Goal: Transaction & Acquisition: Purchase product/service

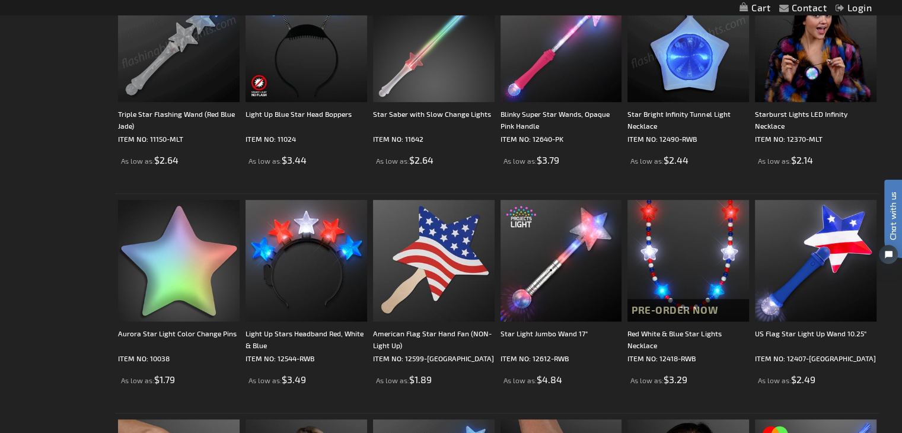
scroll to position [830, 0]
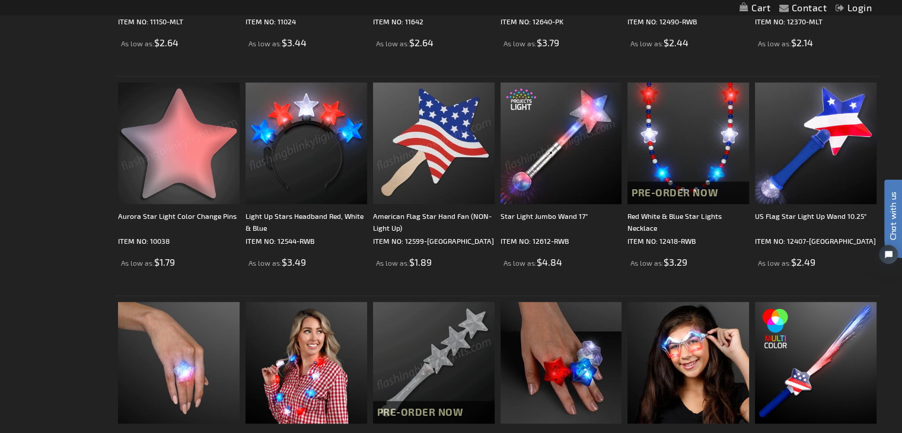
click at [187, 162] on img at bounding box center [179, 143] width 122 height 122
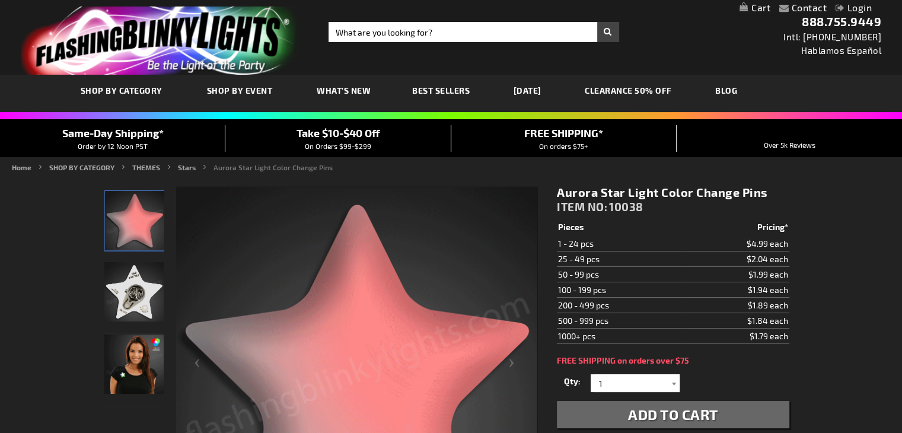
click at [674, 382] on div at bounding box center [674, 383] width 12 height 18
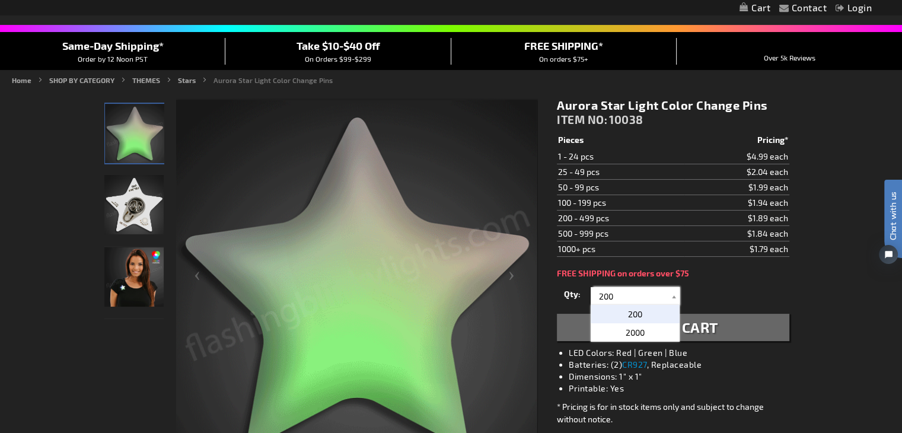
scroll to position [119, 0]
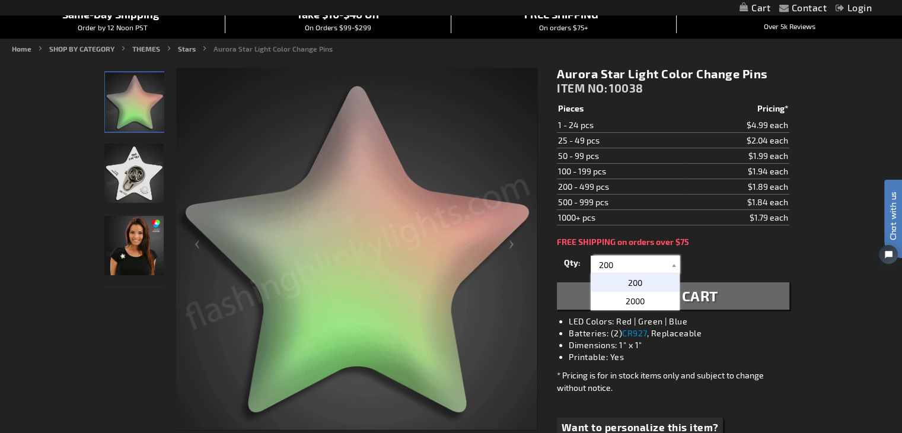
type input "200"
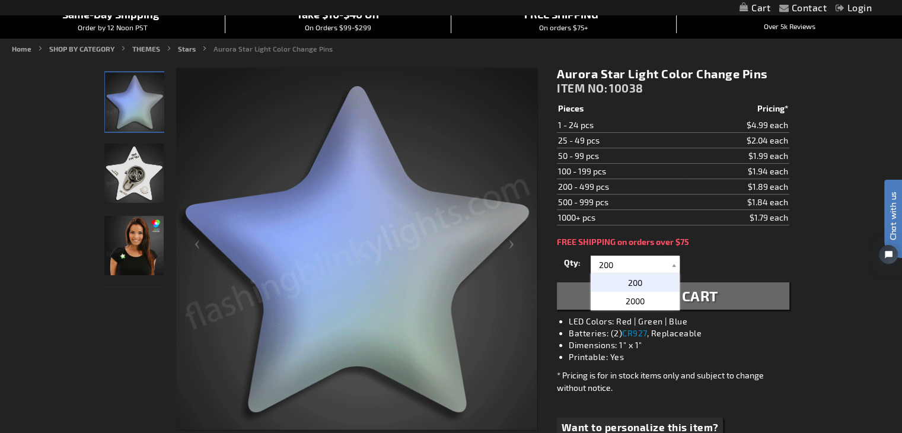
click at [719, 296] on button "Add to Cart" at bounding box center [673, 295] width 232 height 27
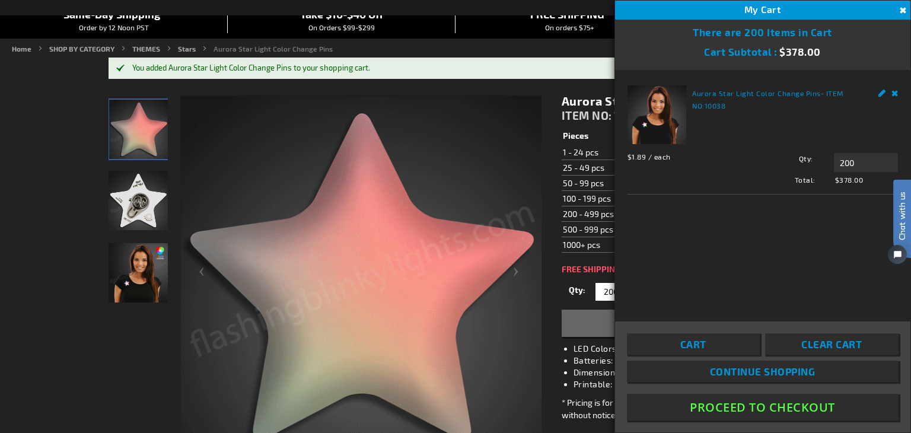
click at [809, 409] on button "Proceed To Checkout" at bounding box center [763, 407] width 272 height 27
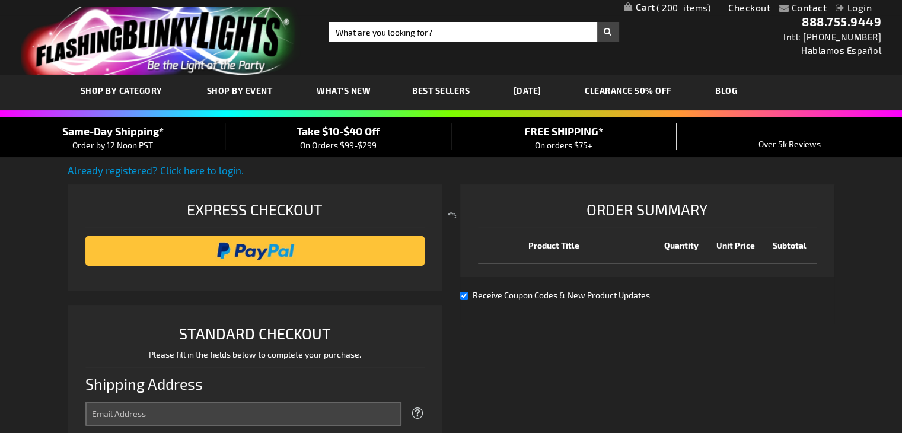
select select "US"
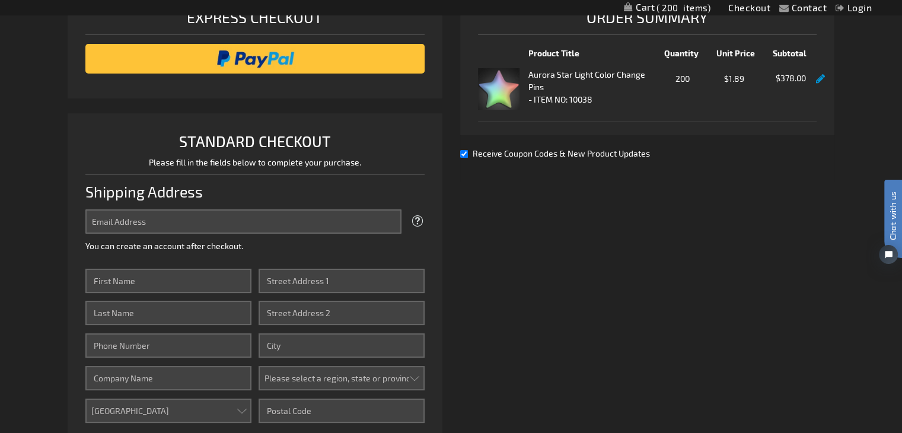
scroll to position [237, 0]
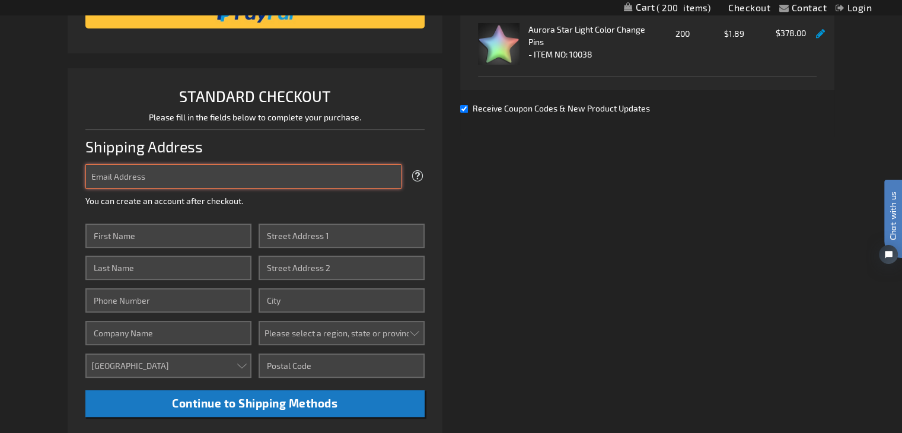
click at [93, 177] on input "Email Address" at bounding box center [243, 176] width 316 height 24
type input "[PERSON_NAME][EMAIL_ADDRESS][DOMAIN_NAME]"
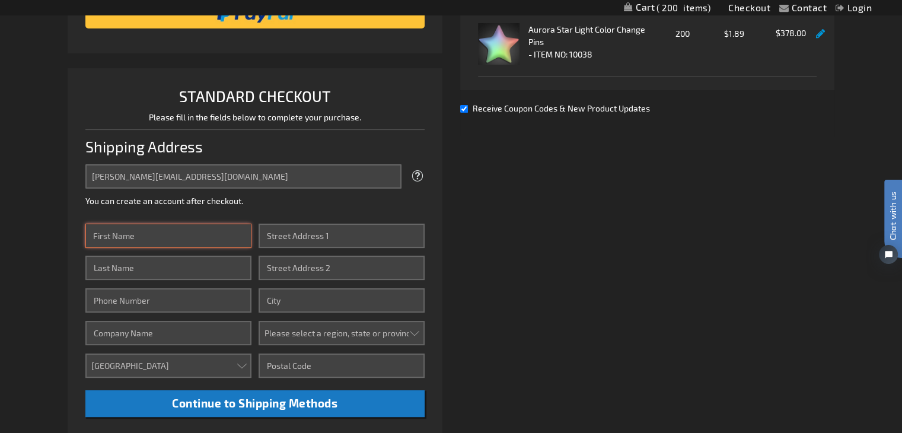
click at [110, 237] on input "First Name" at bounding box center [168, 236] width 166 height 24
type input "[PERSON_NAME]"
type input "3149730322"
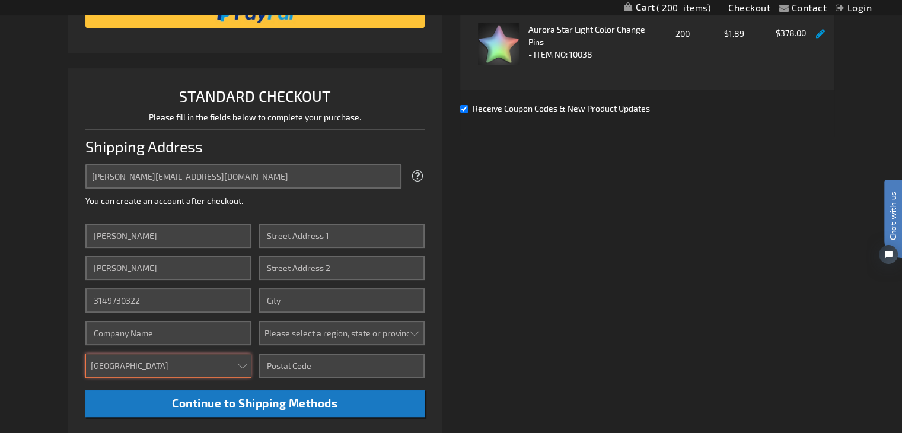
select select "IL"
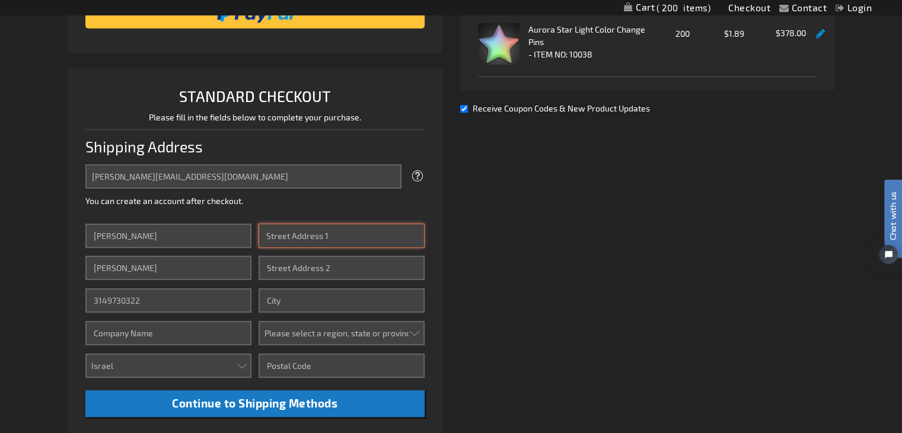
type input "[STREET_ADDRESS]"
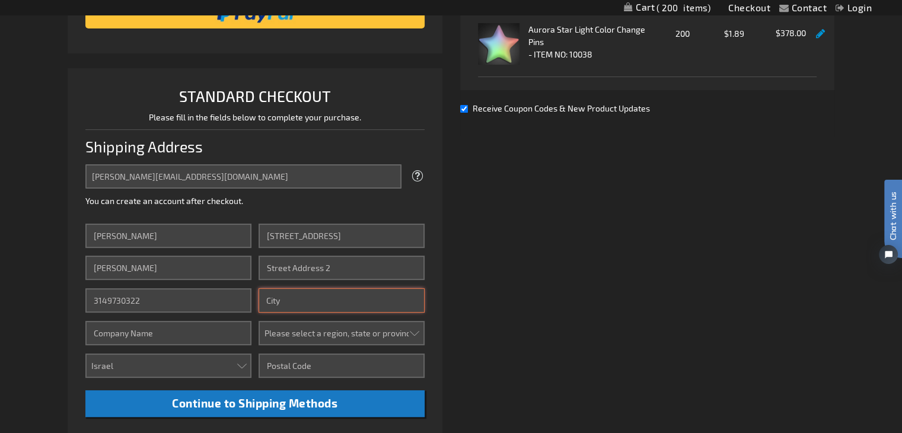
type input "[GEOGRAPHIC_DATA]"
type input "62208"
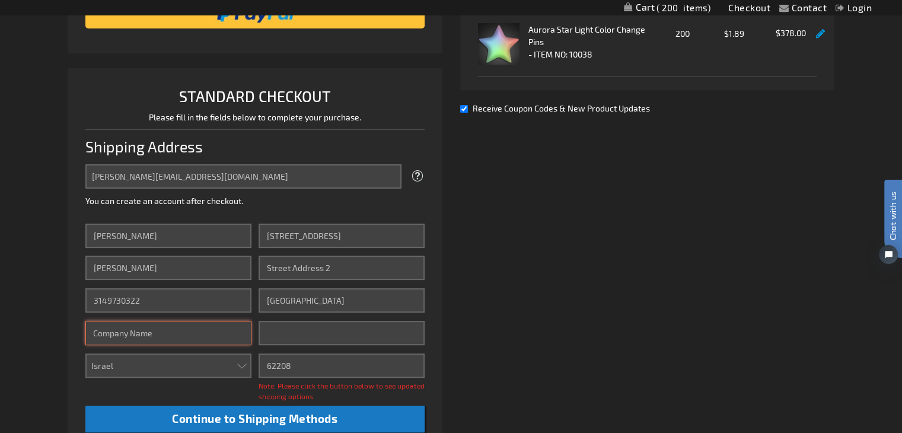
click at [132, 333] on input "Company" at bounding box center [168, 333] width 166 height 24
type input "[PERSON_NAME] Lune Productions"
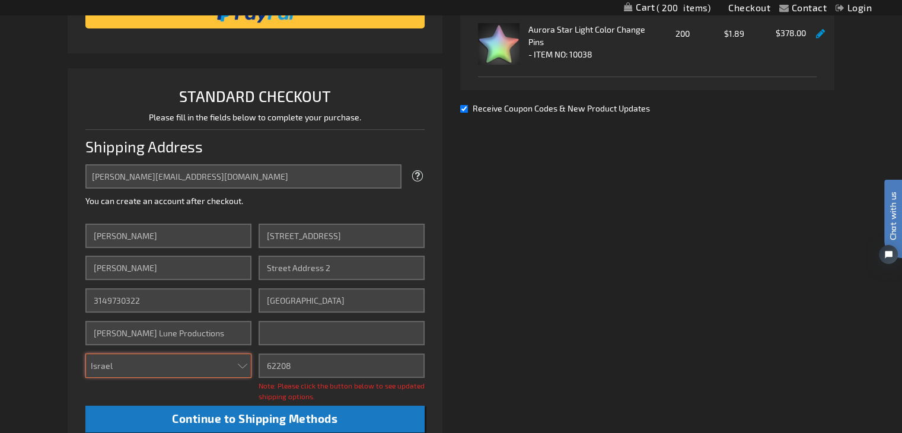
drag, startPoint x: 161, startPoint y: 368, endPoint x: 156, endPoint y: 364, distance: 7.1
click at [157, 365] on select "[GEOGRAPHIC_DATA] [GEOGRAPHIC_DATA] [GEOGRAPHIC_DATA] [GEOGRAPHIC_DATA] [GEOGRA…" at bounding box center [168, 366] width 166 height 24
select select "US"
click at [85, 354] on select "[GEOGRAPHIC_DATA] [GEOGRAPHIC_DATA] [GEOGRAPHIC_DATA] [GEOGRAPHIC_DATA] [GEOGRA…" at bounding box center [168, 366] width 166 height 24
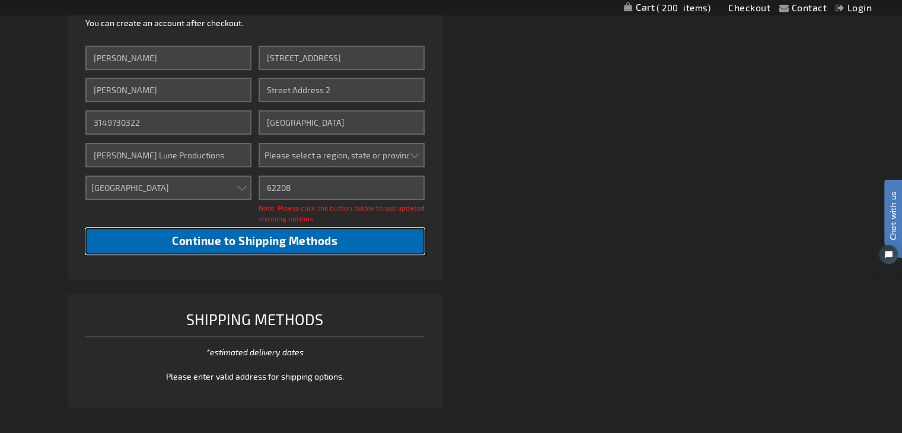
click at [241, 234] on span "Continue to Shipping Methods" at bounding box center [254, 241] width 165 height 14
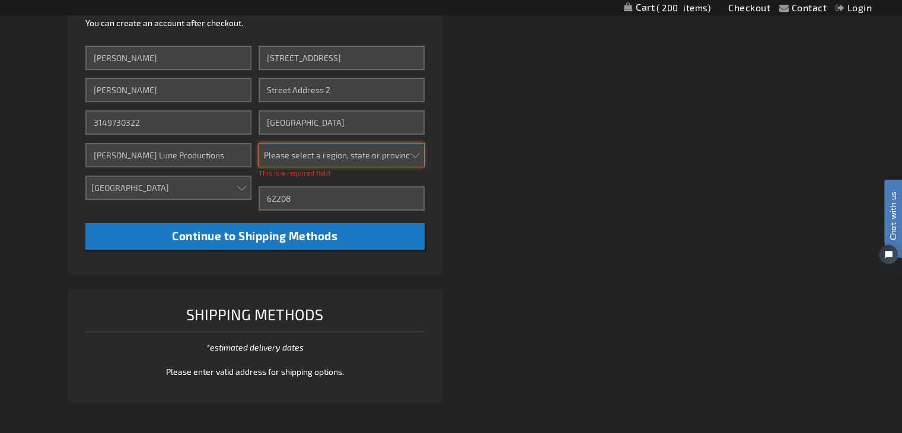
click at [414, 148] on select "Please select a region, state or province. [US_STATE] [US_STATE] [US_STATE] [US…" at bounding box center [342, 155] width 166 height 24
select select "23"
click at [259, 143] on select "Please select a region, state or province. [US_STATE] [US_STATE] [US_STATE] [US…" at bounding box center [342, 155] width 166 height 24
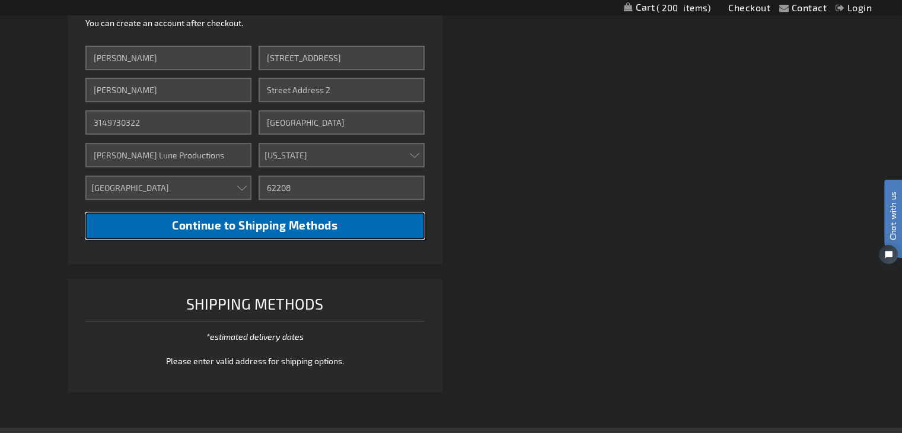
click at [289, 228] on span "Continue to Shipping Methods" at bounding box center [254, 225] width 165 height 14
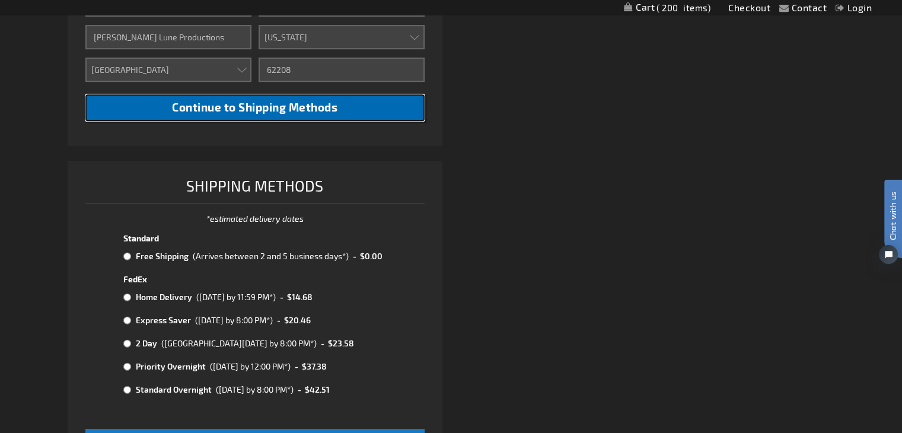
scroll to position [534, 0]
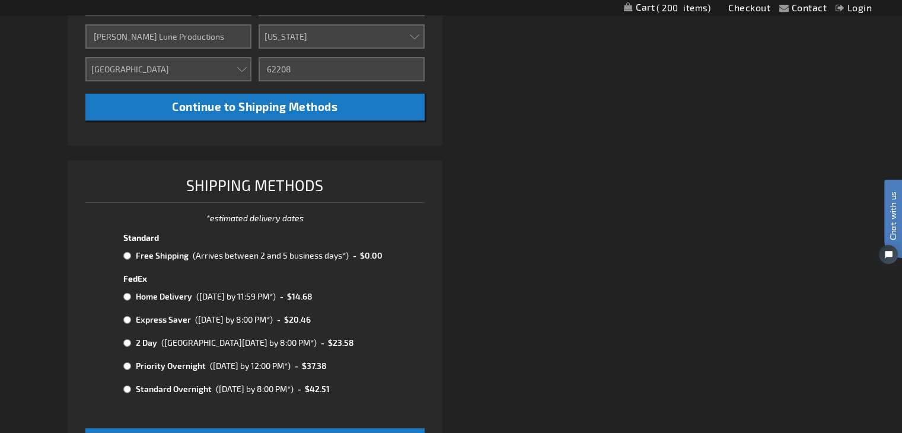
click at [126, 254] on input "radio" at bounding box center [127, 255] width 8 height 9
radio input "true"
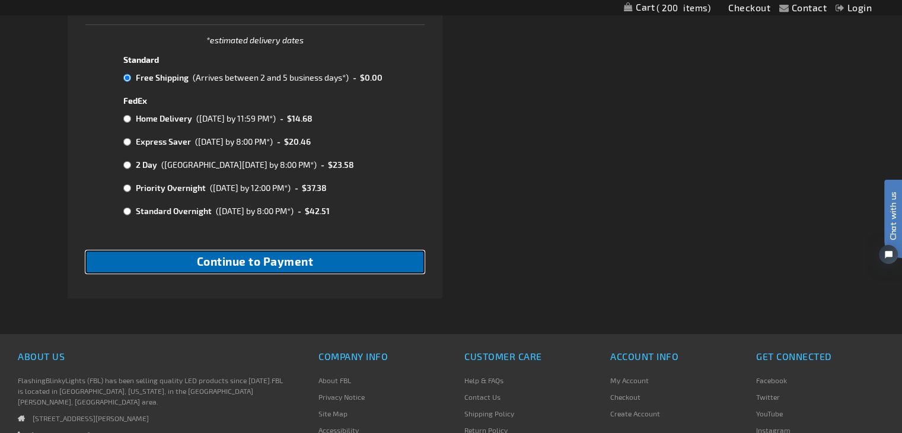
click at [163, 268] on button "Continue to Payment" at bounding box center [254, 261] width 339 height 23
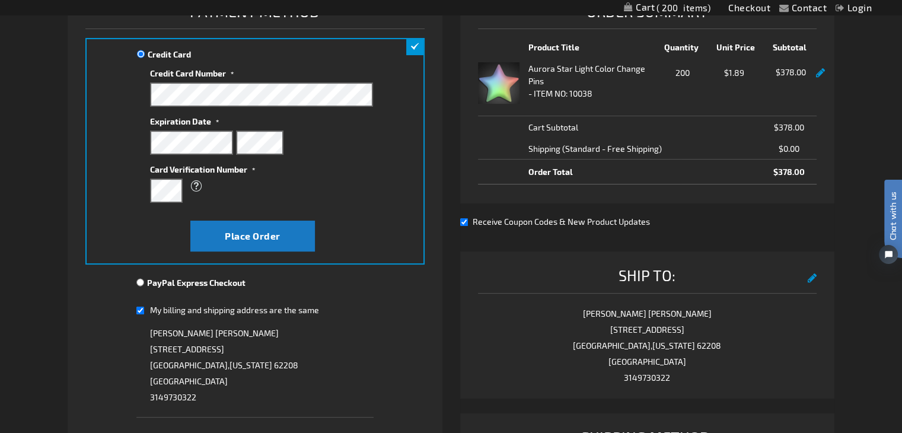
scroll to position [178, 0]
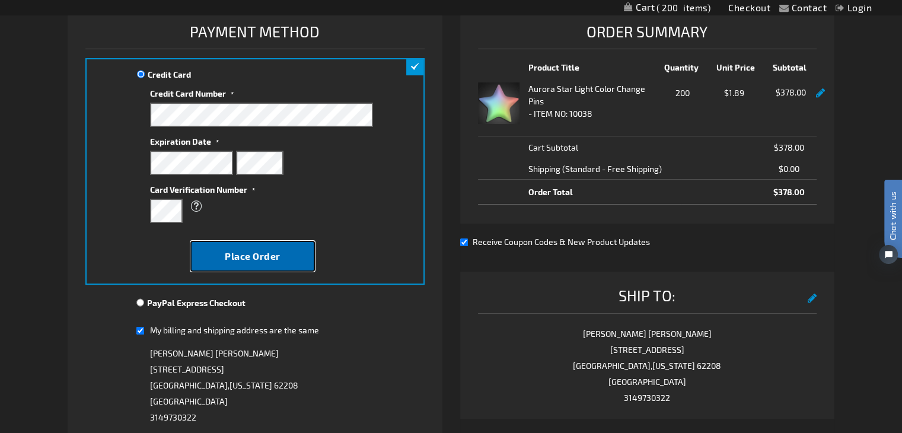
click at [236, 253] on span "Place Order" at bounding box center [253, 255] width 56 height 11
